Goal: Find specific page/section: Find specific page/section

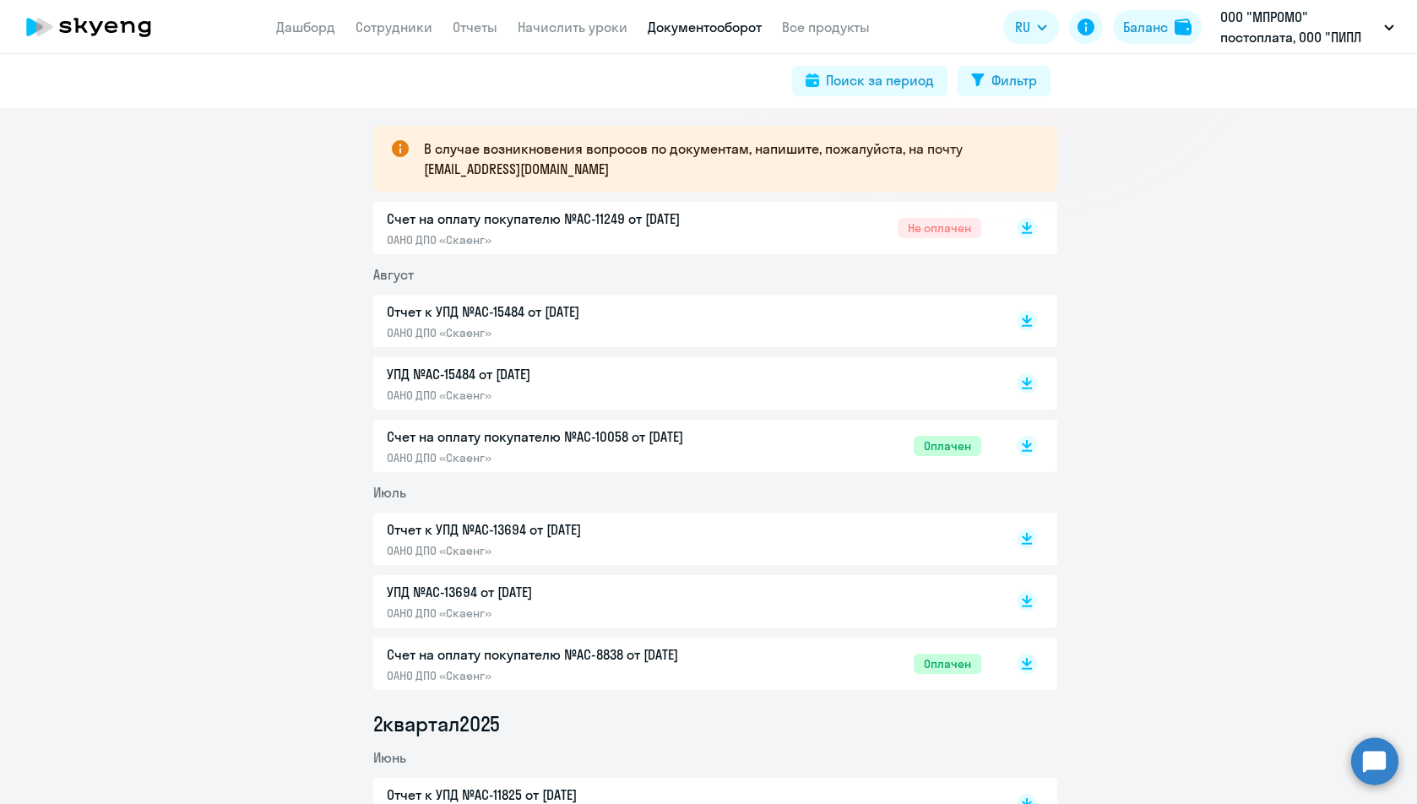
scroll to position [253, 0]
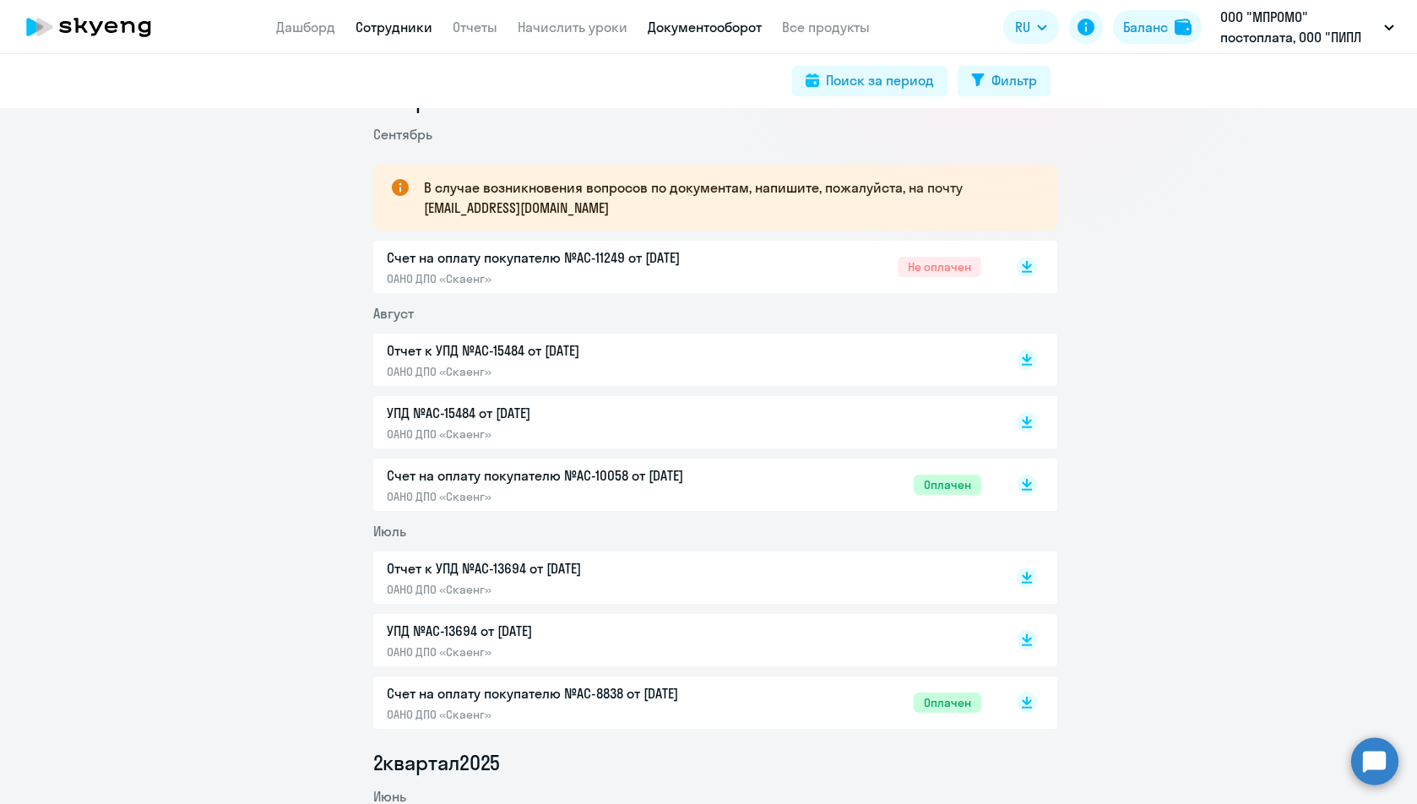
click at [394, 30] on link "Сотрудники" at bounding box center [394, 27] width 77 height 17
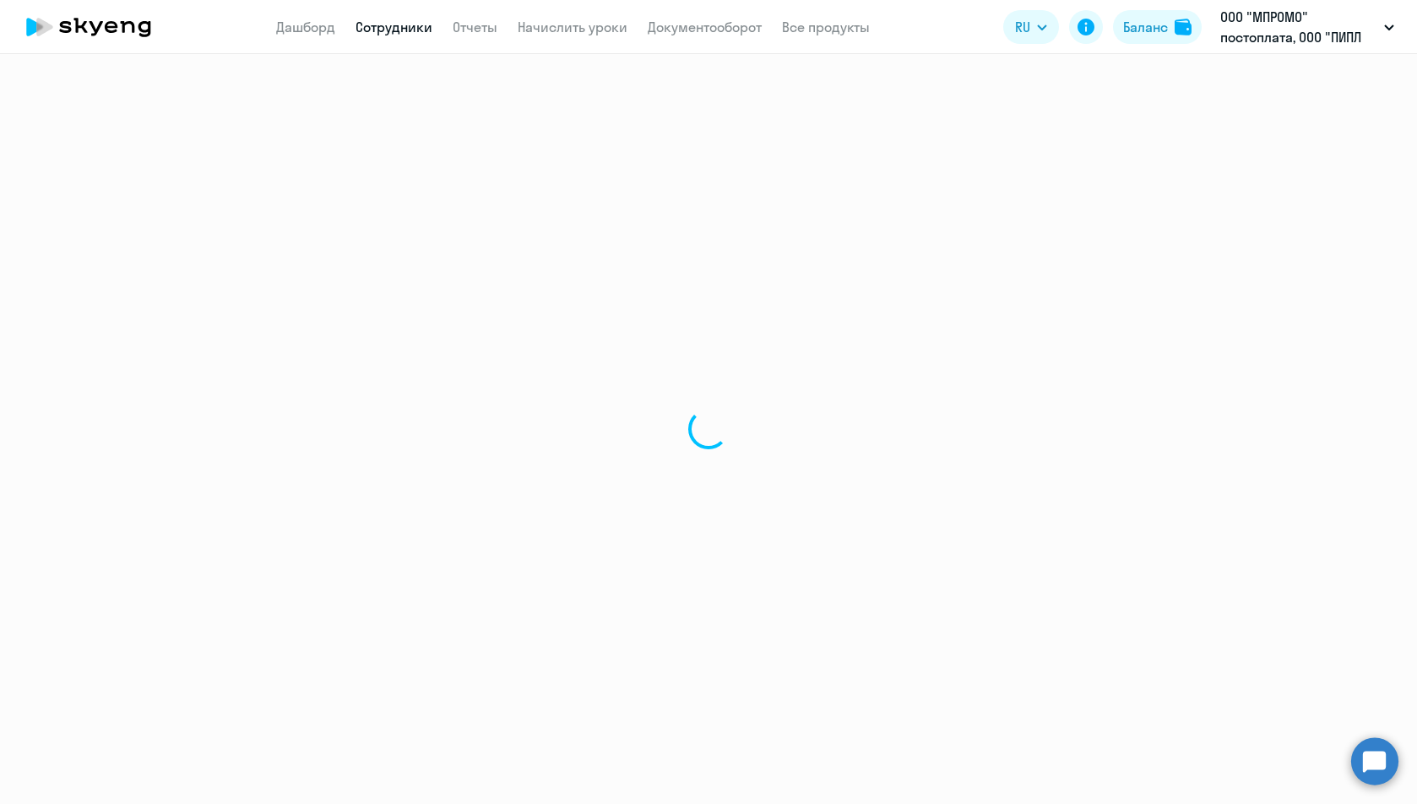
select select "30"
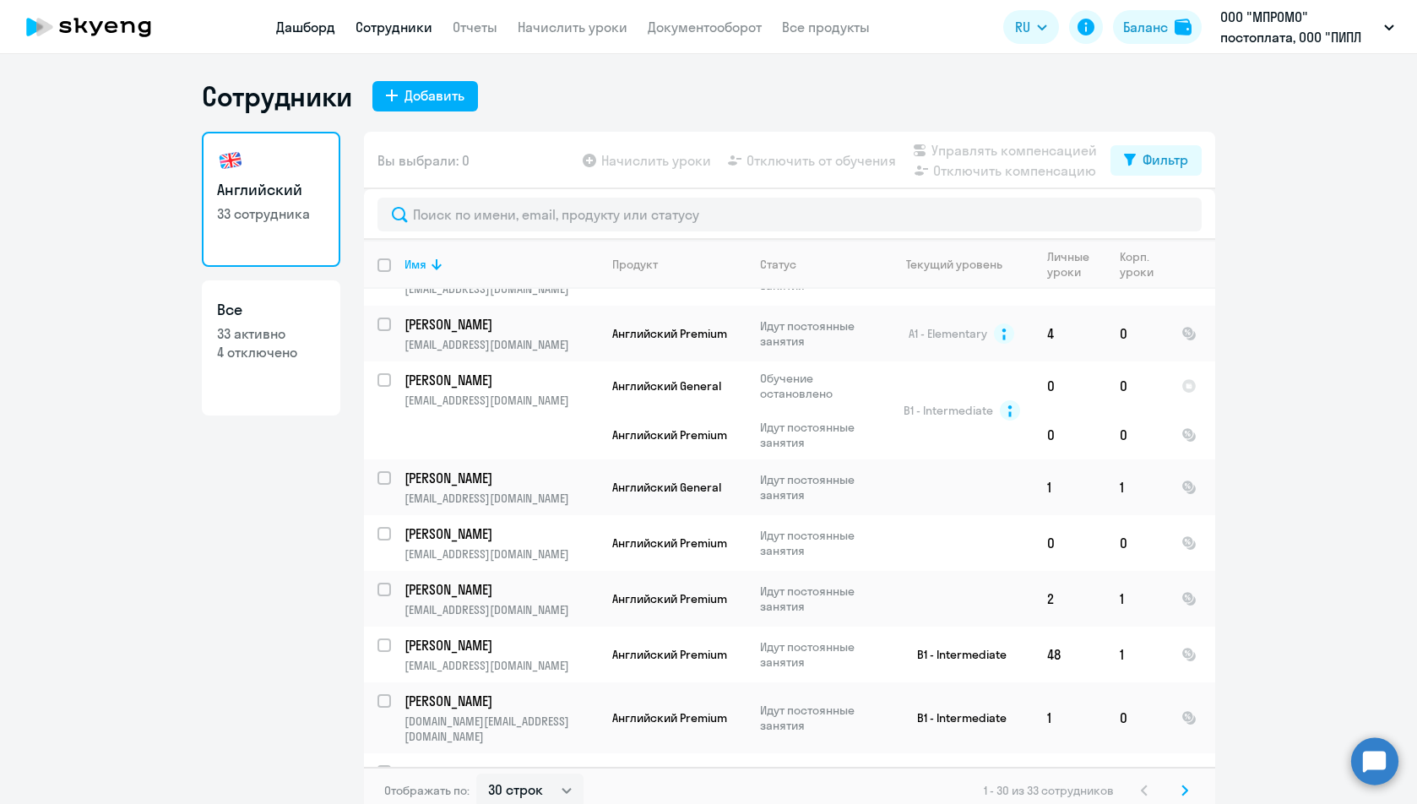
click at [295, 33] on link "Дашборд" at bounding box center [305, 27] width 59 height 17
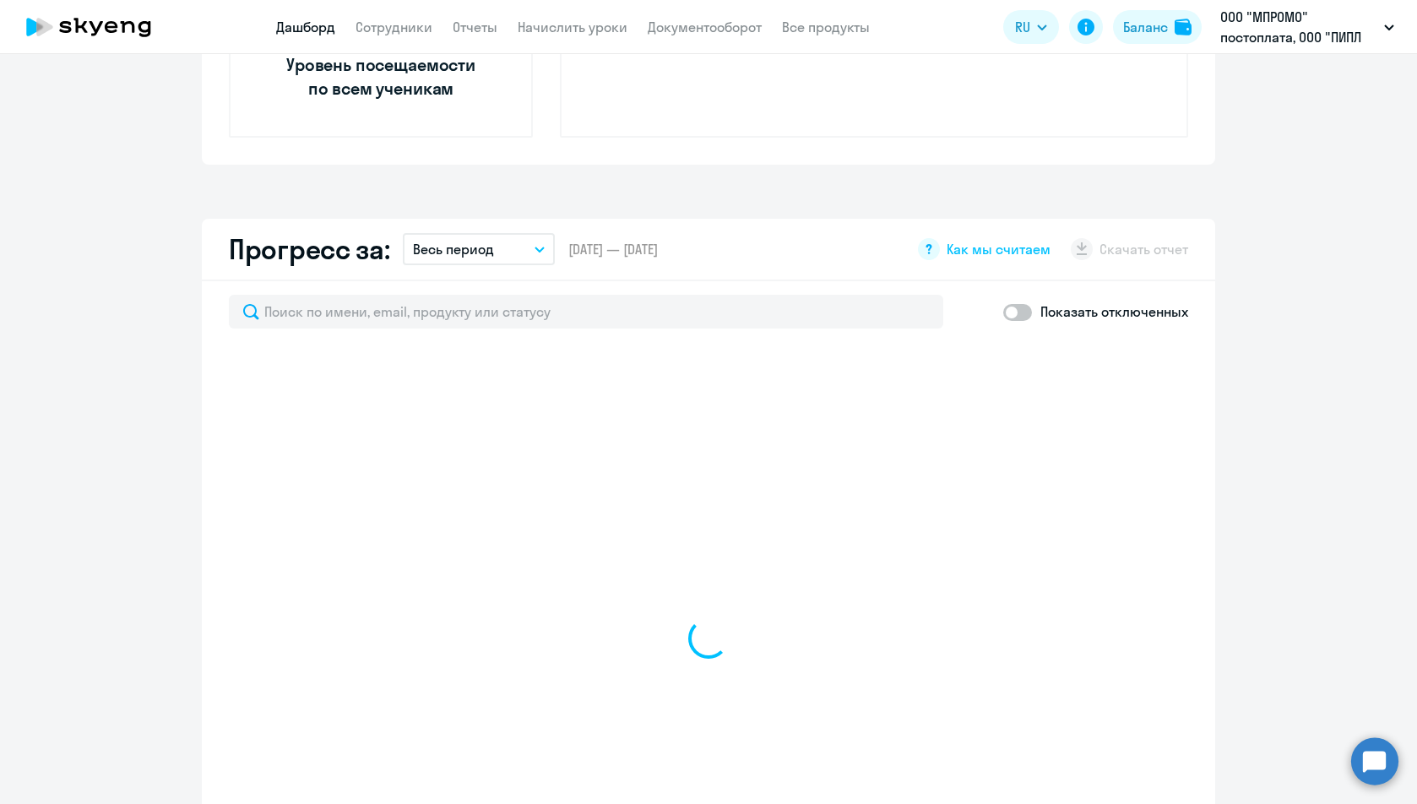
scroll to position [845, 0]
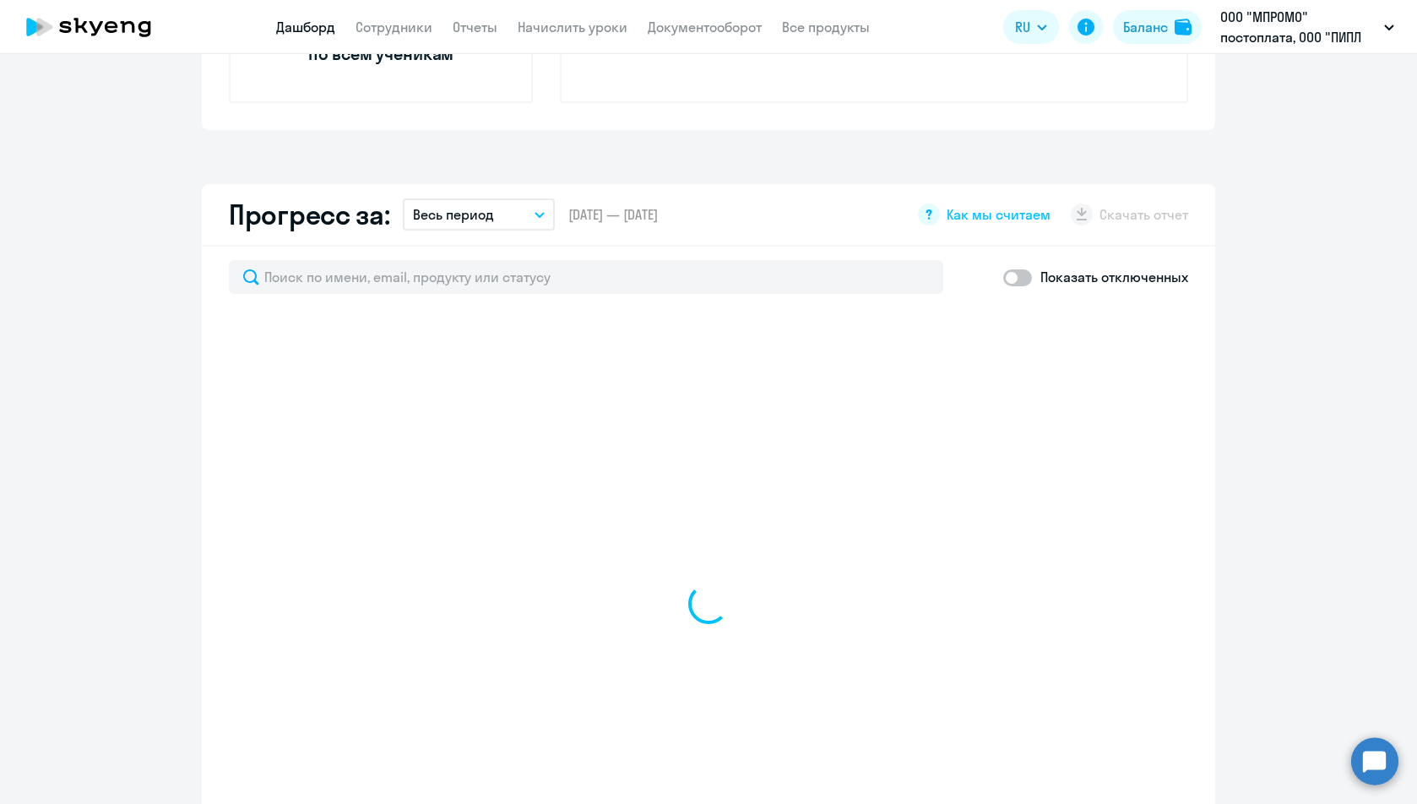
click at [535, 219] on button "Весь период" at bounding box center [479, 214] width 152 height 32
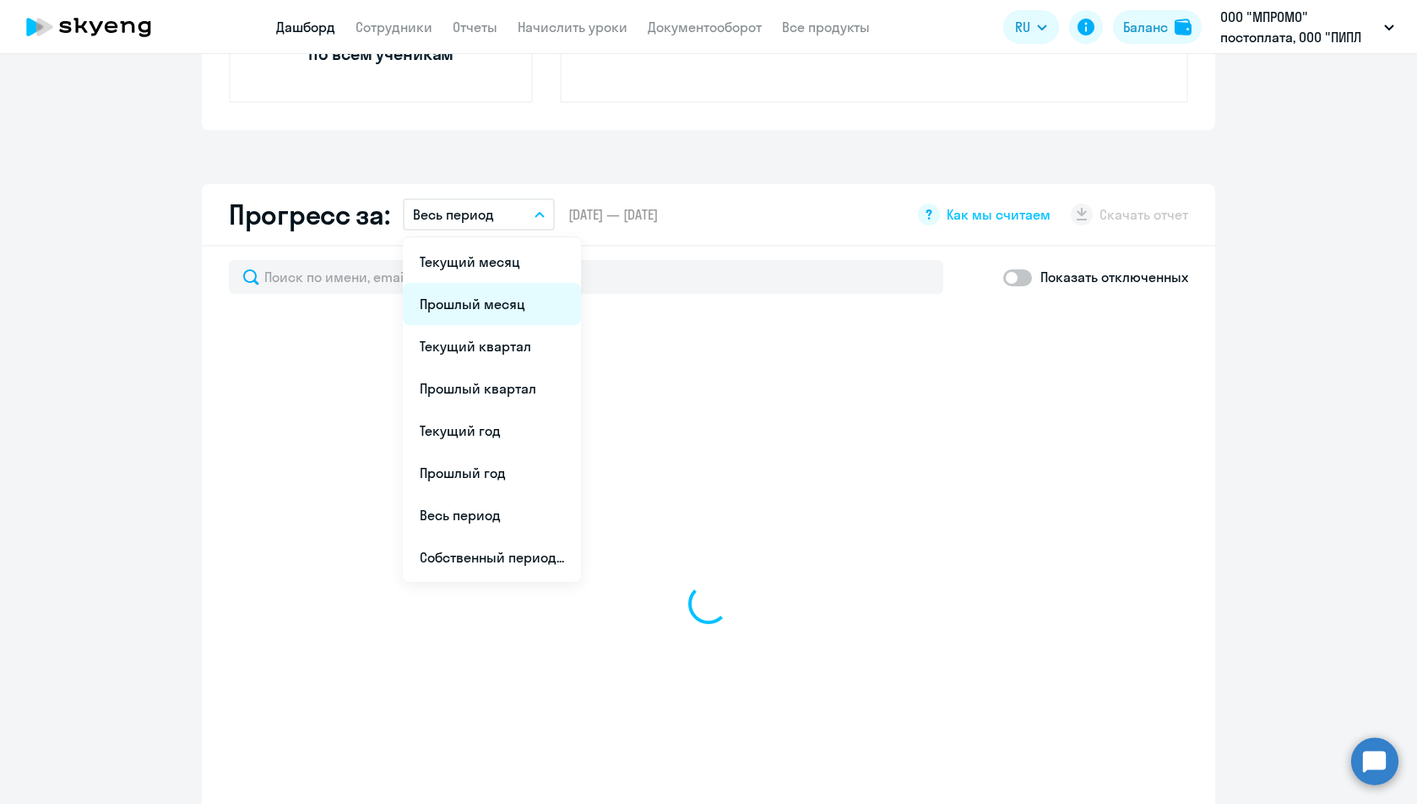
click at [531, 288] on li "Прошлый месяц" at bounding box center [492, 304] width 178 height 42
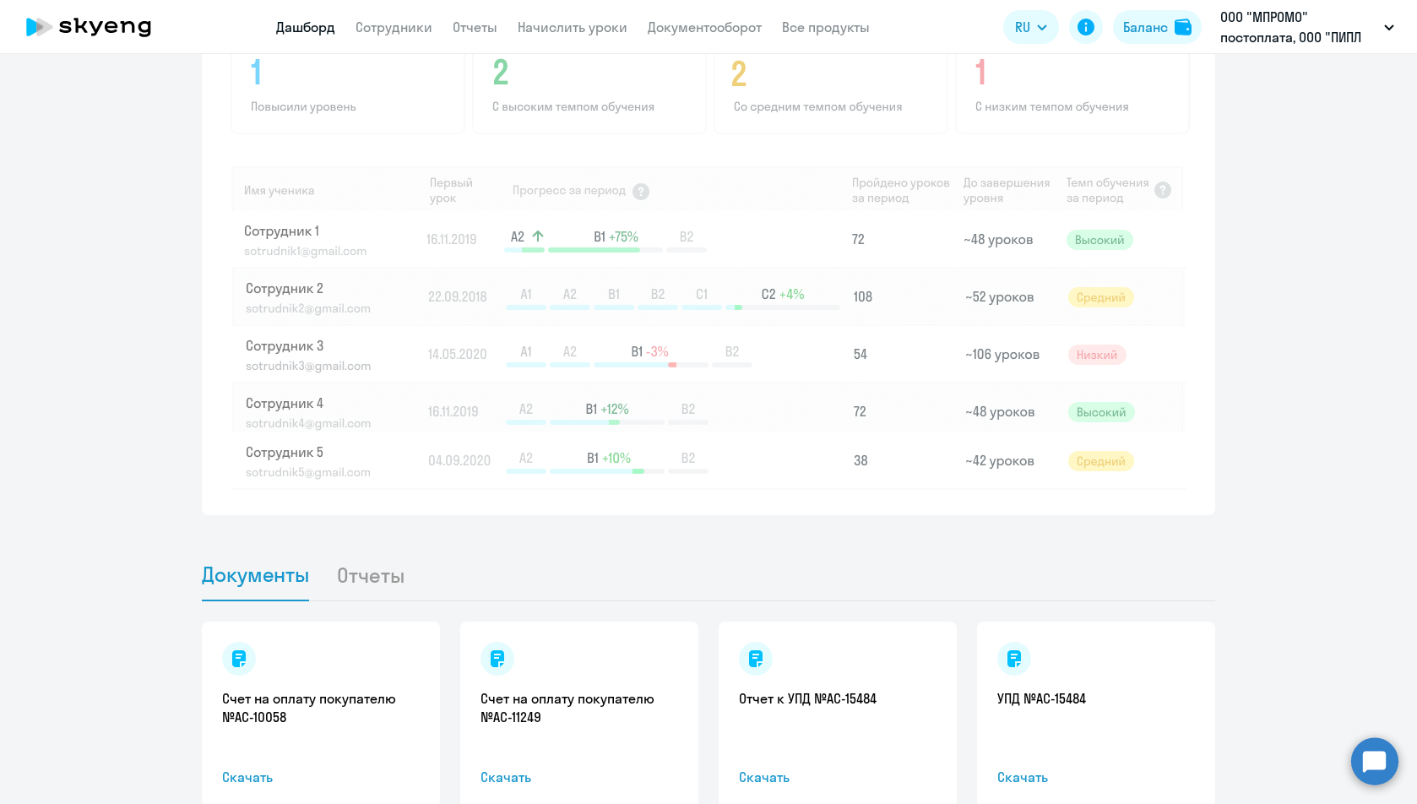
scroll to position [1397, 0]
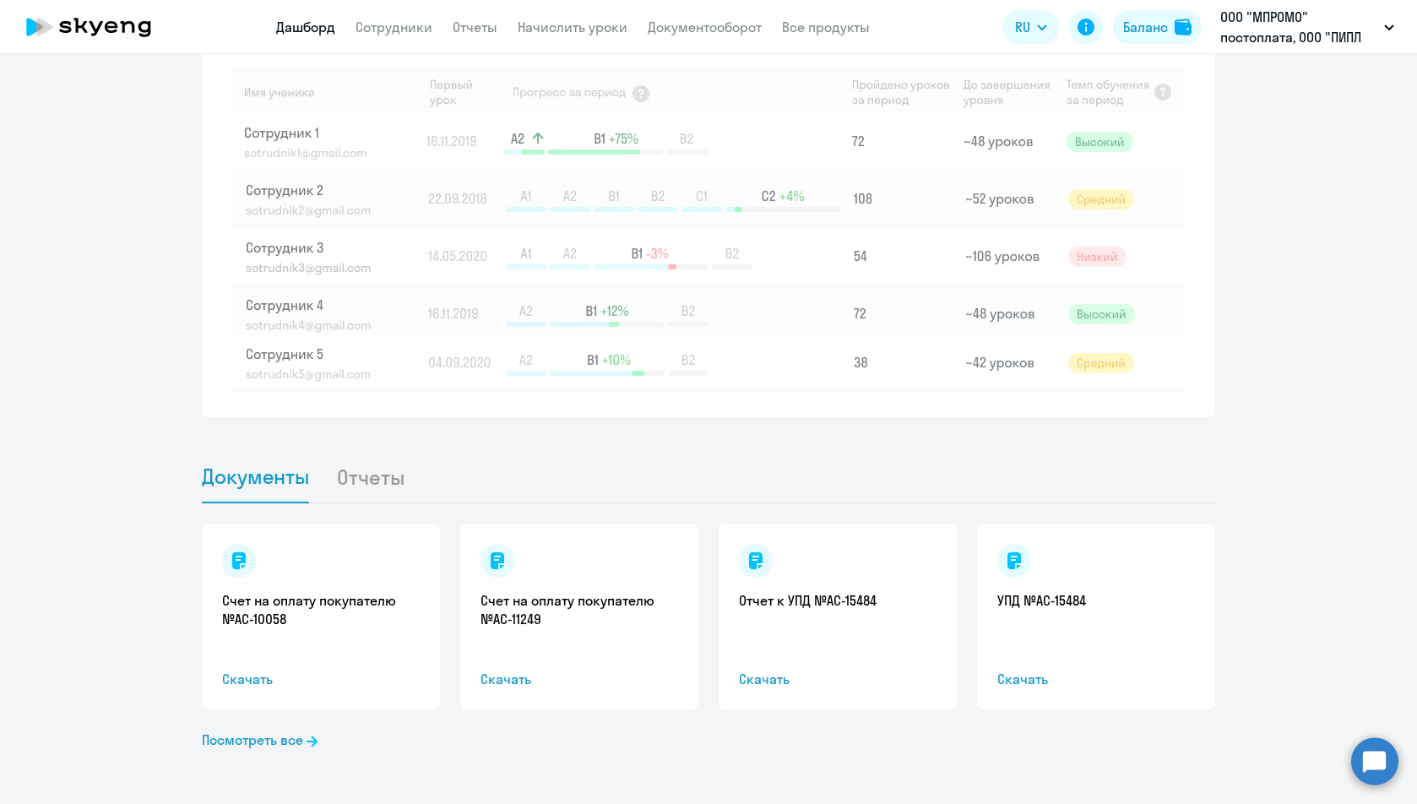
click at [342, 479] on li "Отчеты" at bounding box center [383, 477] width 95 height 52
click at [373, 476] on li "Отчеты" at bounding box center [383, 477] width 95 height 52
click at [357, 485] on li "Отчеты" at bounding box center [383, 477] width 95 height 52
click at [274, 736] on link "Посмотреть все" at bounding box center [260, 740] width 116 height 20
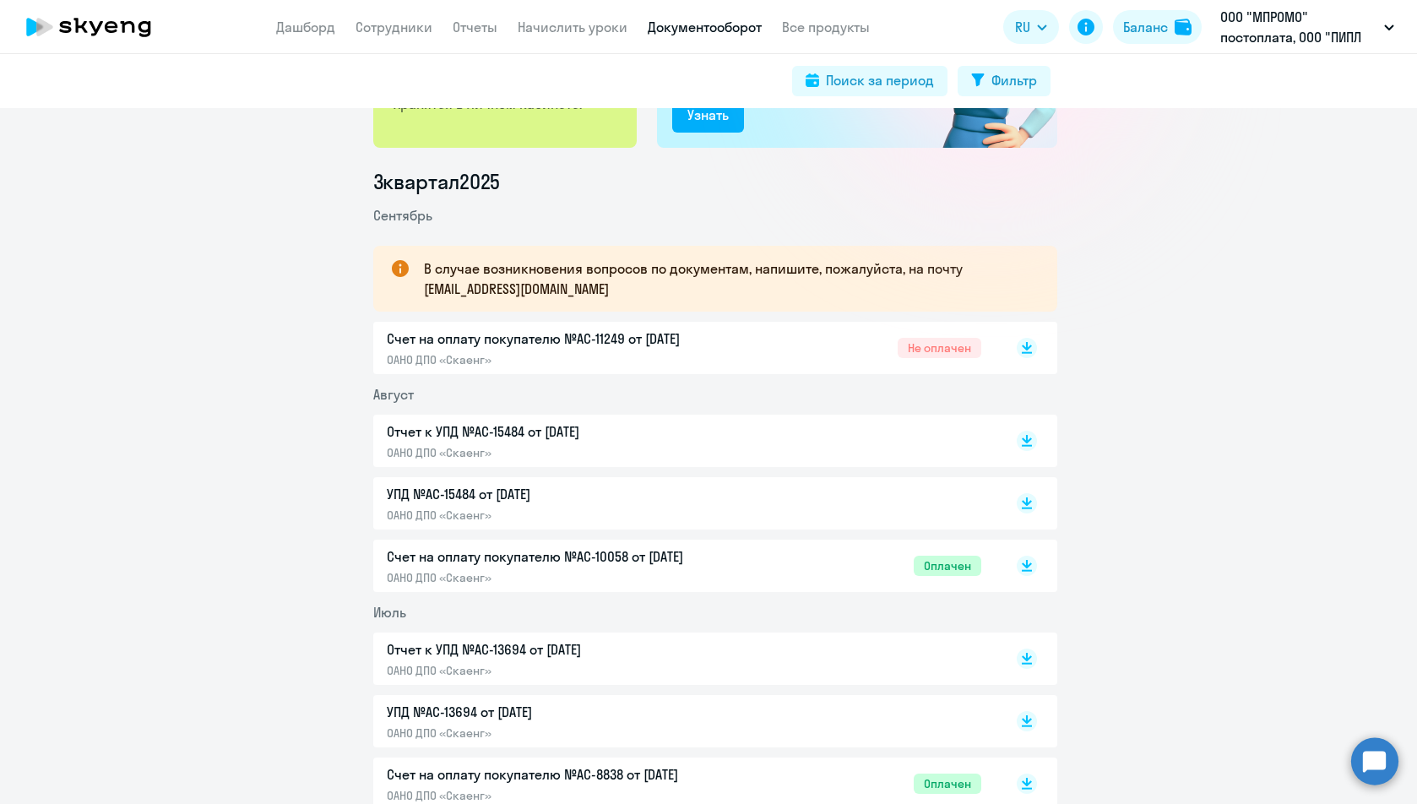
scroll to position [169, 0]
